Goal: Find specific page/section: Find specific page/section

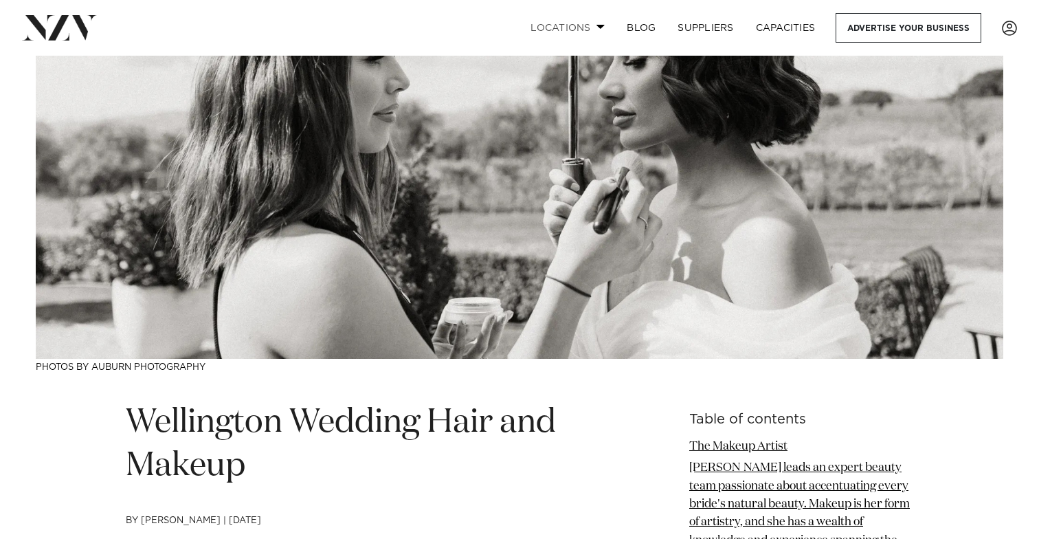
scroll to position [132, 0]
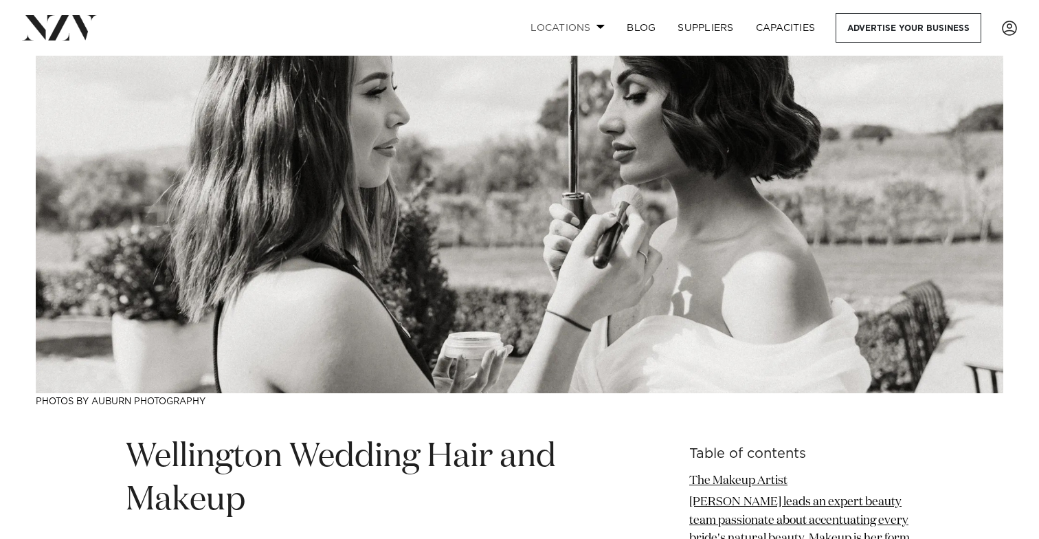
click at [582, 19] on link "Locations" at bounding box center [567, 28] width 96 height 30
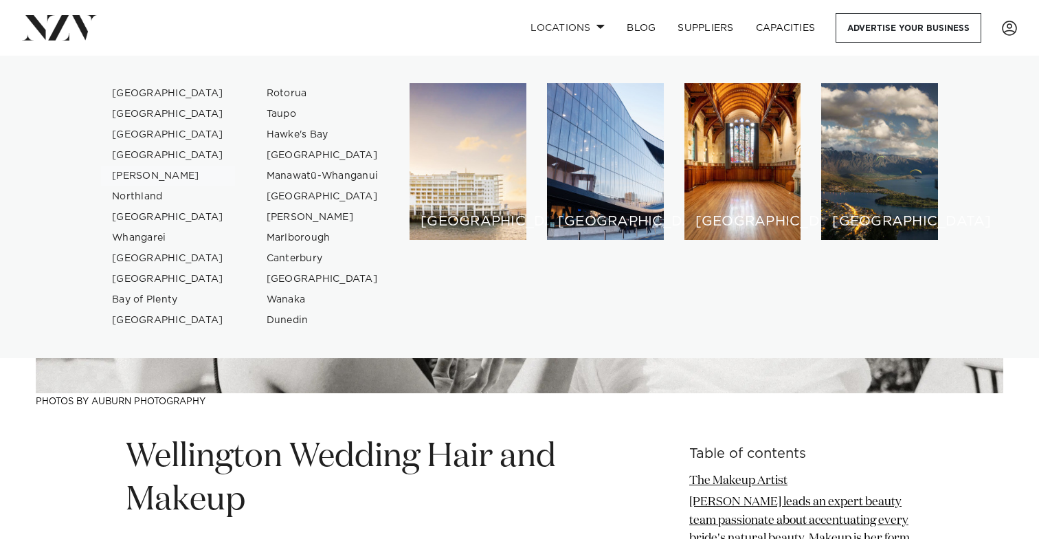
click at [155, 170] on link "[PERSON_NAME]" at bounding box center [168, 176] width 134 height 21
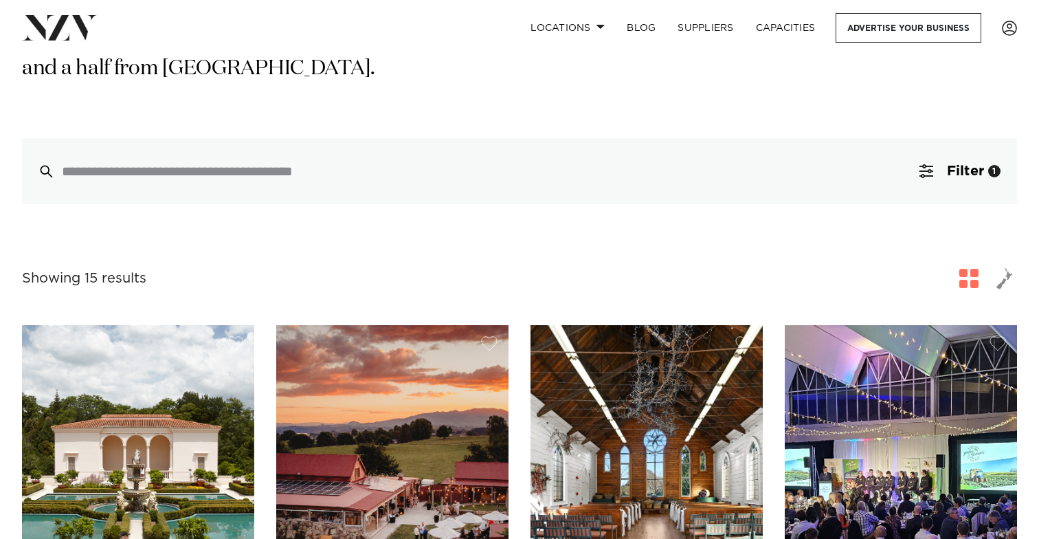
scroll to position [292, 0]
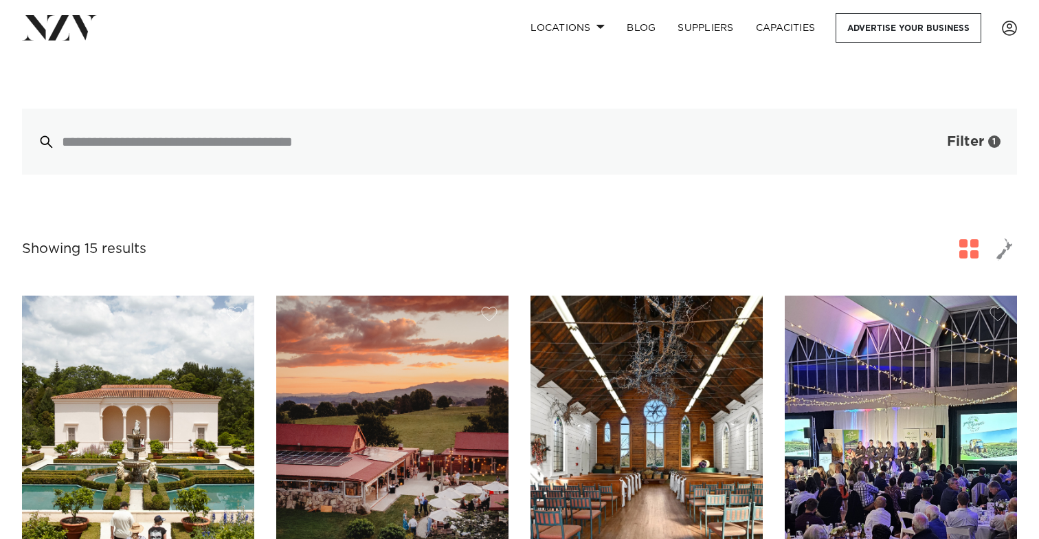
click at [936, 115] on button "Filter 1" at bounding box center [960, 142] width 114 height 66
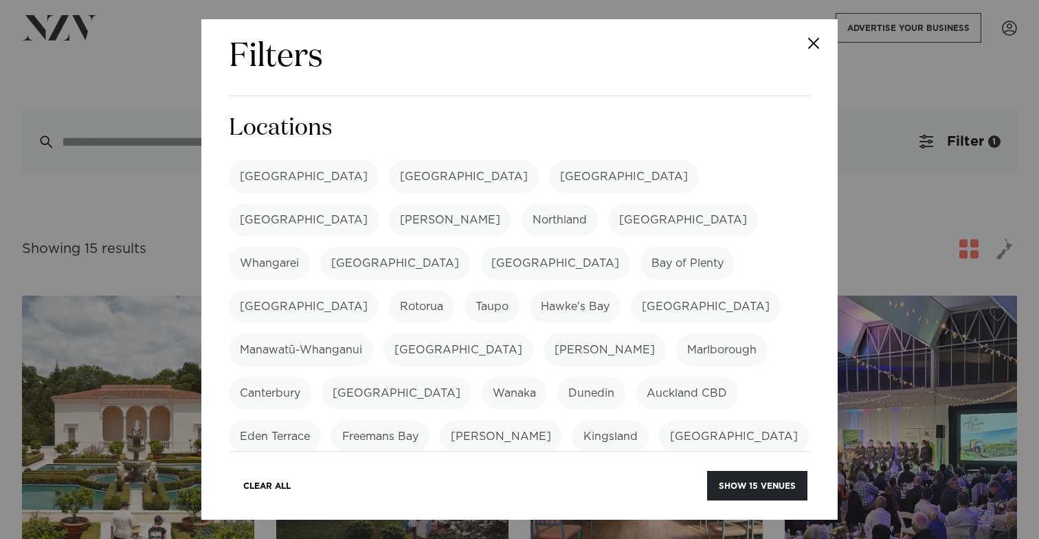
click at [379, 290] on label "[GEOGRAPHIC_DATA]" at bounding box center [304, 306] width 150 height 33
click at [672, 247] on label "Bay of Plenty" at bounding box center [687, 263] width 94 height 33
click at [581, 247] on label "[GEOGRAPHIC_DATA]" at bounding box center [555, 263] width 150 height 33
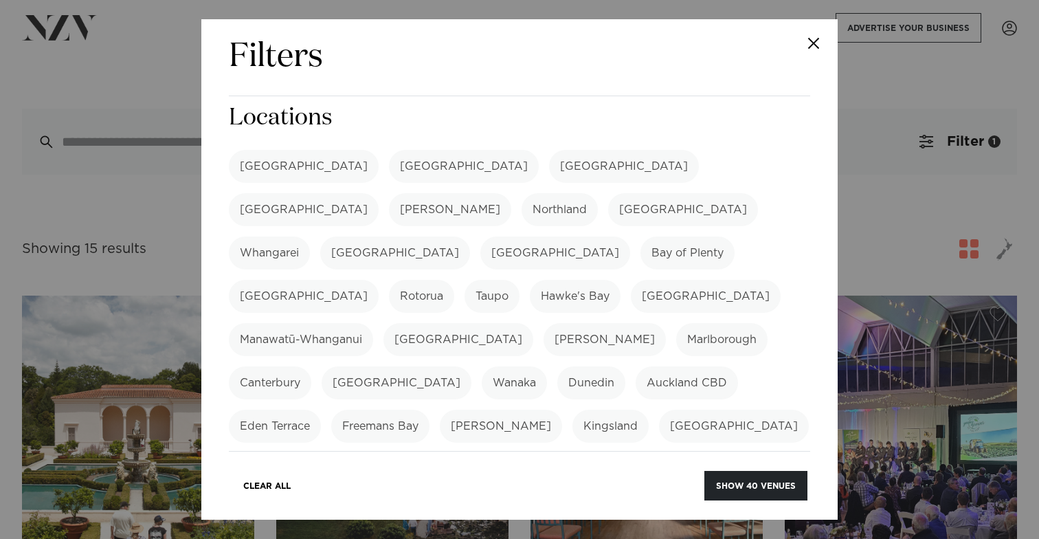
scroll to position [10, 0]
click at [750, 483] on button "Show 40 venues" at bounding box center [755, 486] width 103 height 30
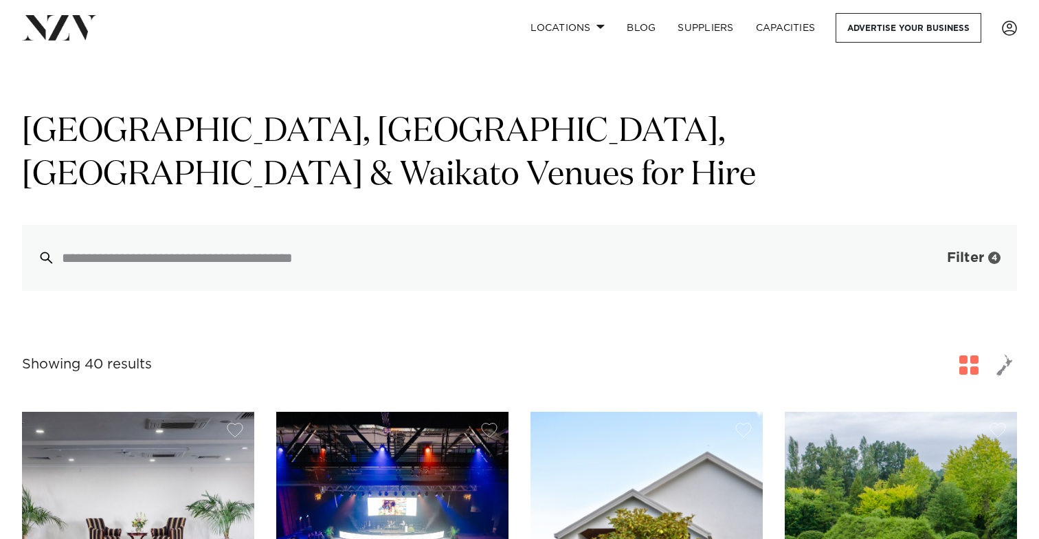
click at [938, 225] on button "Filter 4" at bounding box center [960, 258] width 114 height 66
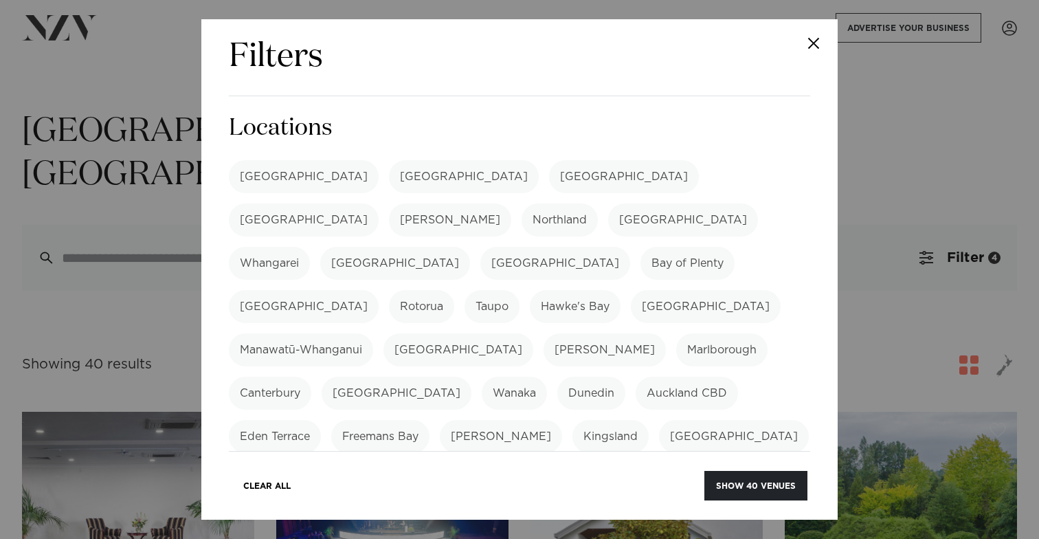
click at [820, 47] on button "Close" at bounding box center [813, 43] width 48 height 48
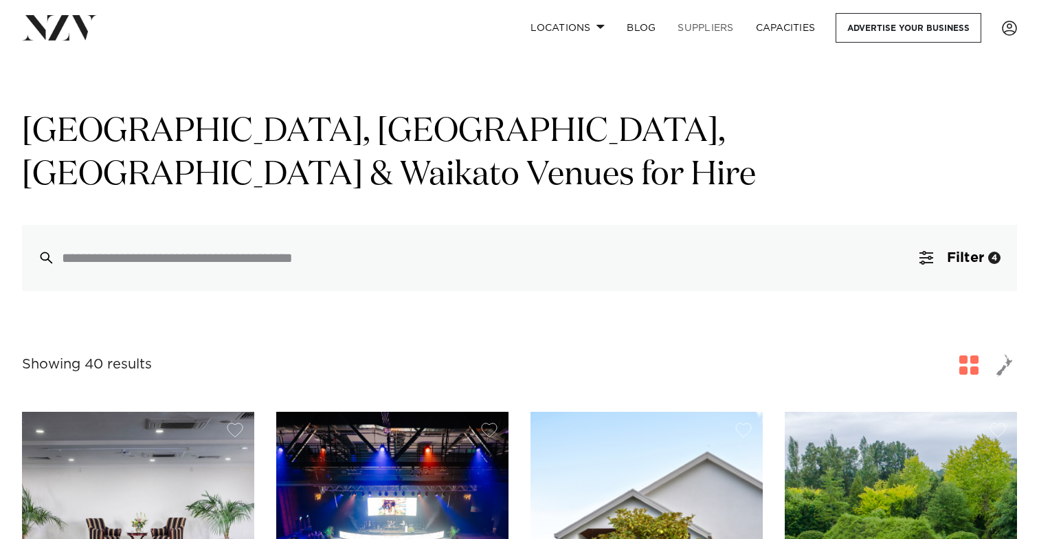
click at [709, 28] on link "SUPPLIERS" at bounding box center [705, 28] width 78 height 30
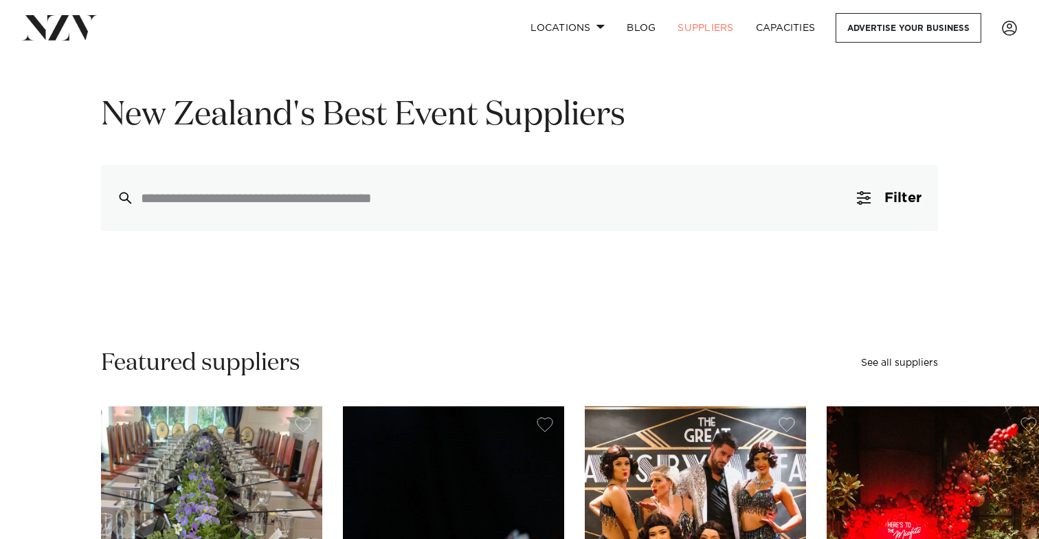
scroll to position [146, 0]
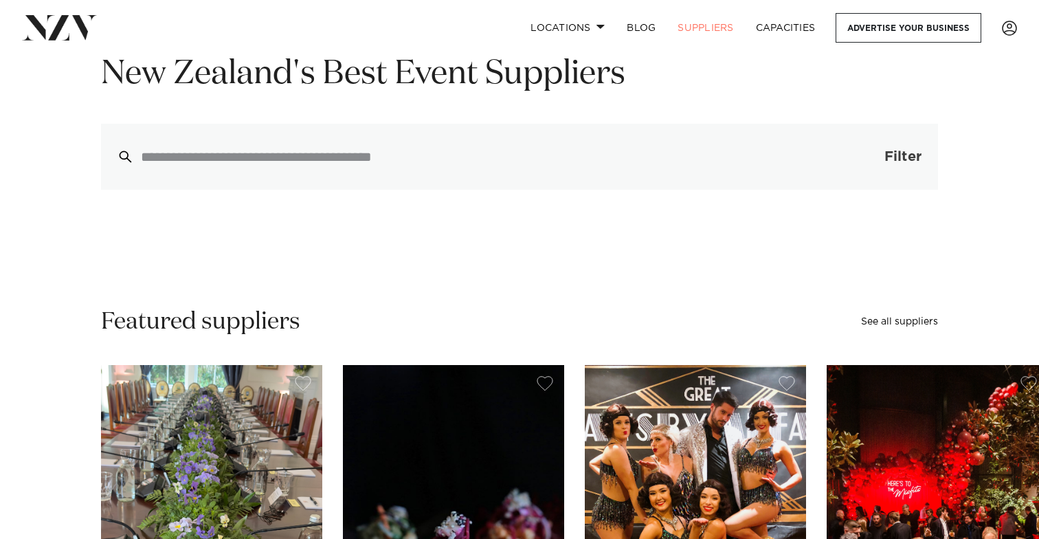
click at [903, 161] on span "Filter" at bounding box center [902, 157] width 37 height 14
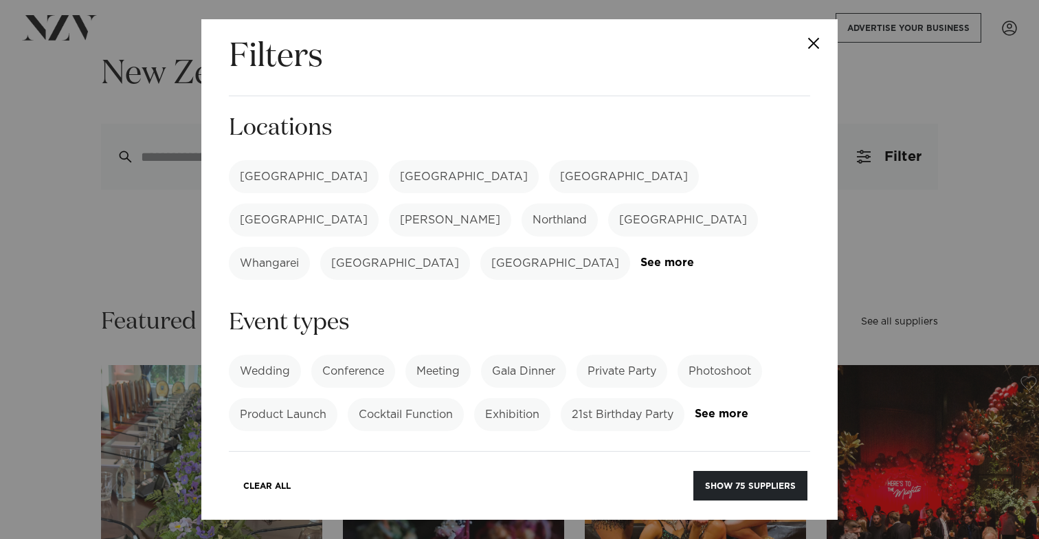
click at [662, 210] on div "Auckland Wellington Christchurch Queenstown Hamilton Northland Bay of Islands W…" at bounding box center [519, 220] width 581 height 120
click at [656, 225] on div "Auckland Wellington Christchurch Queenstown Hamilton Northland Bay of Islands W…" at bounding box center [519, 220] width 581 height 120
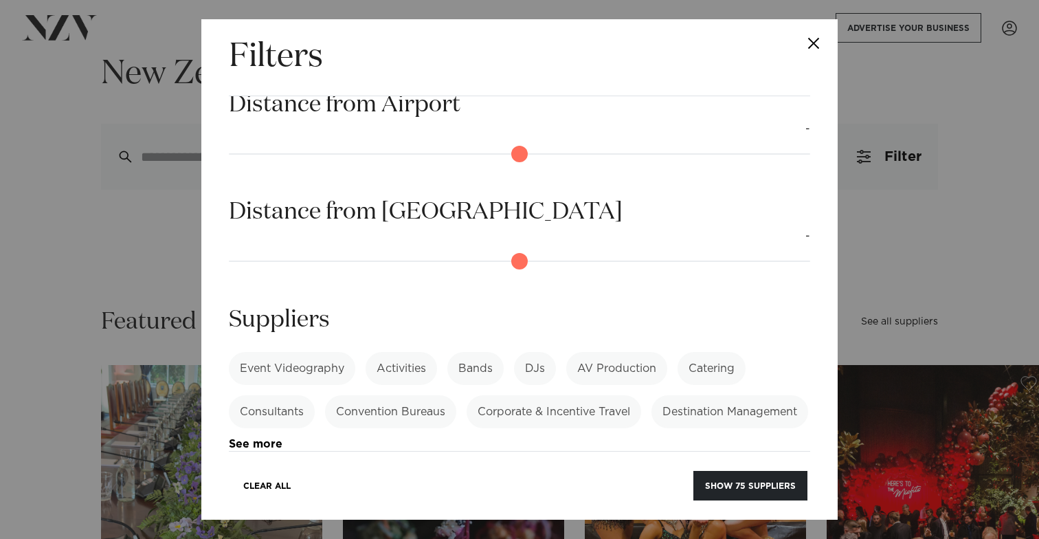
scroll to position [853, 0]
click at [336, 440] on link "See more" at bounding box center [282, 446] width 107 height 12
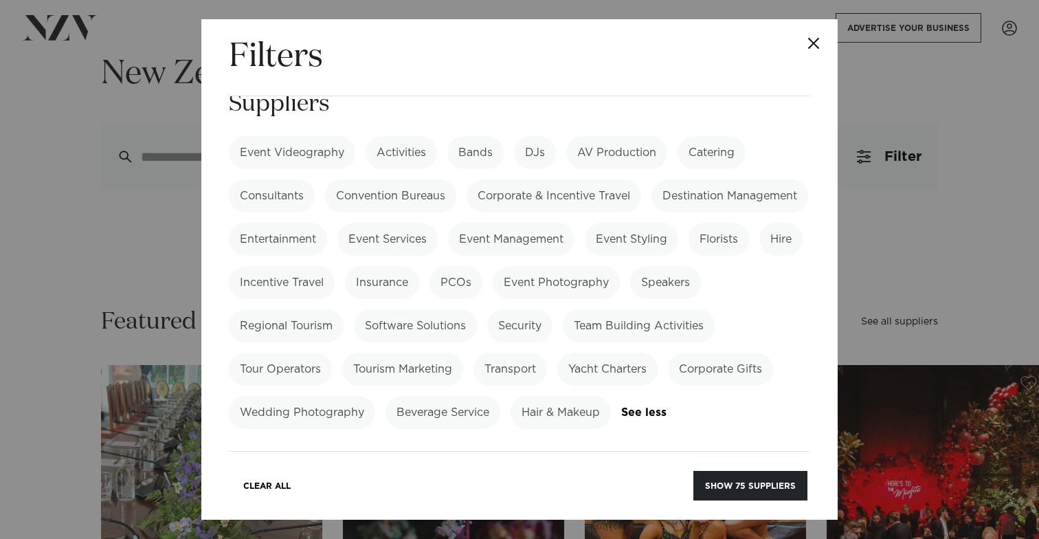
scroll to position [1069, 0]
click at [510, 409] on label "Hair & Makeup" at bounding box center [560, 412] width 100 height 33
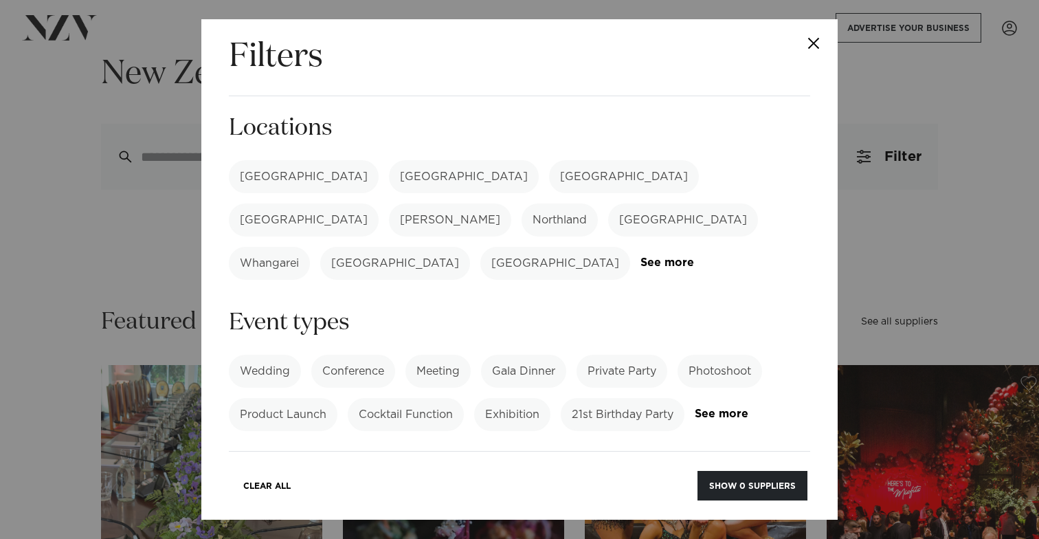
scroll to position [0, 0]
click at [655, 257] on link "See more" at bounding box center [693, 263] width 107 height 12
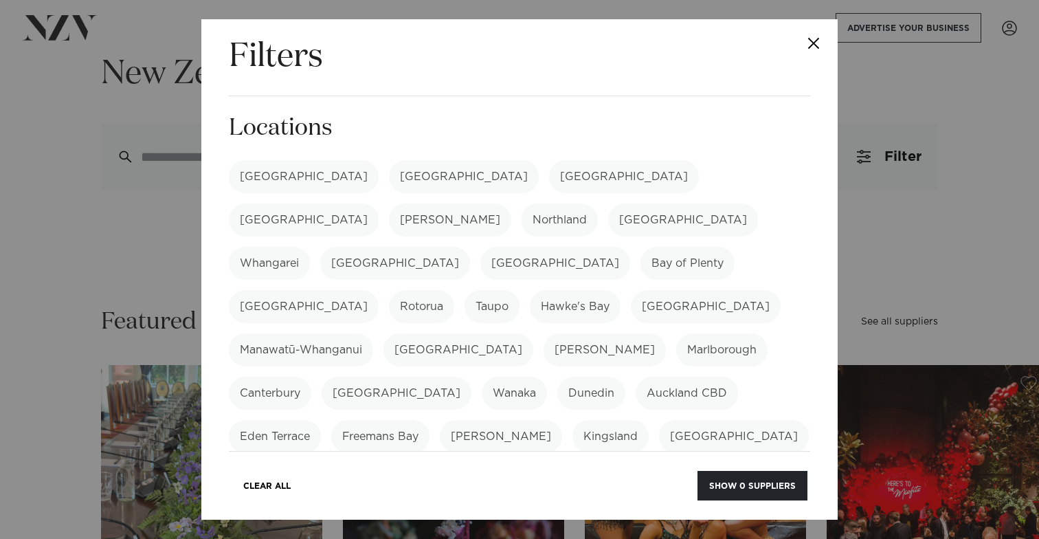
click at [570, 247] on label "[GEOGRAPHIC_DATA]" at bounding box center [555, 263] width 150 height 33
click at [652, 247] on label "Bay of Plenty" at bounding box center [687, 263] width 94 height 33
click at [379, 290] on label "[GEOGRAPHIC_DATA]" at bounding box center [304, 306] width 150 height 33
click at [511, 203] on label "[PERSON_NAME]" at bounding box center [450, 219] width 122 height 33
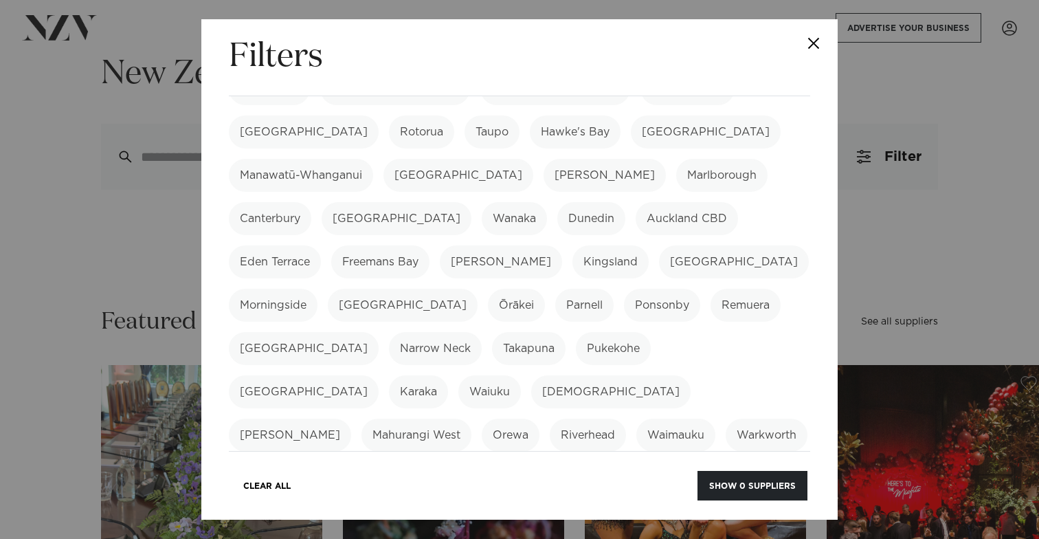
scroll to position [186, 0]
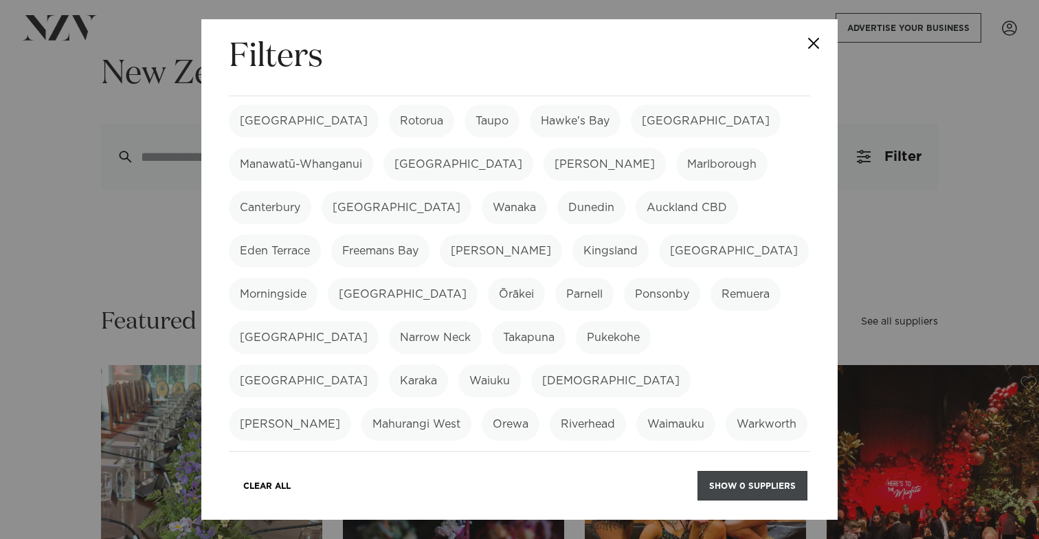
click at [742, 477] on button "Show 0 suppliers" at bounding box center [752, 486] width 110 height 30
